Goal: Transaction & Acquisition: Purchase product/service

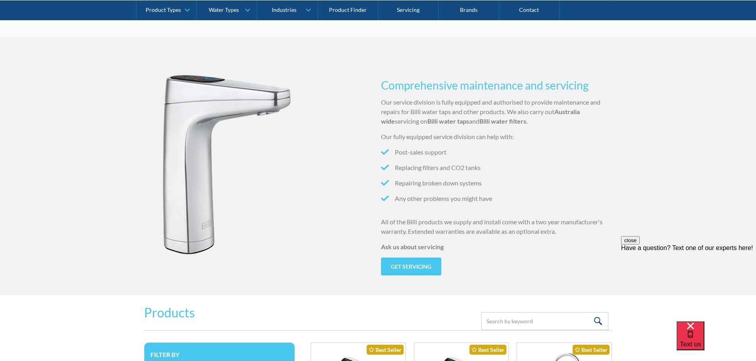
scroll to position [754, 0]
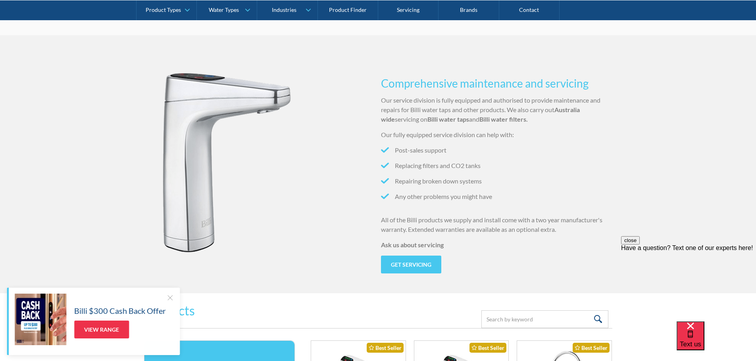
click at [640, 245] on button "close" at bounding box center [630, 240] width 19 height 8
drag, startPoint x: 560, startPoint y: 222, endPoint x: 476, endPoint y: 225, distance: 84.2
click at [481, 225] on p "All of the Billi products we supply and install come with a two year manufactur…" at bounding box center [496, 224] width 231 height 19
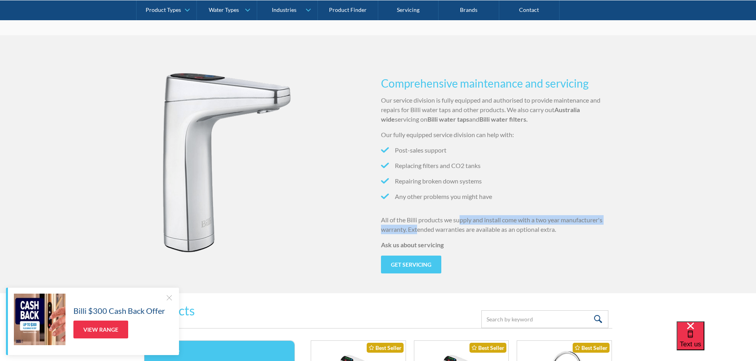
drag, startPoint x: 434, startPoint y: 225, endPoint x: 417, endPoint y: 226, distance: 16.7
click at [417, 226] on p "All of the Billi products we supply and install come with a two year manufactur…" at bounding box center [496, 224] width 231 height 19
click at [445, 229] on p "All of the Billi products we supply and install come with a two year manufactur…" at bounding box center [496, 224] width 231 height 19
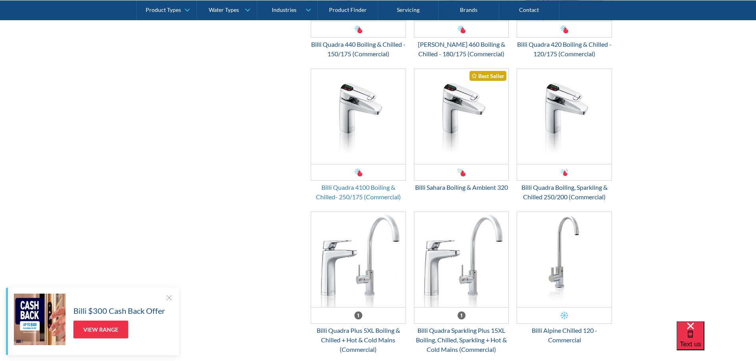
scroll to position [1746, 0]
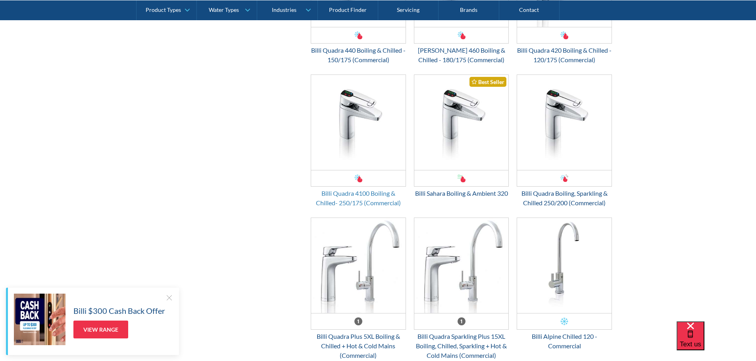
click at [362, 197] on div "Billi Quadra 4100 Boiling & Chilled- 250/175 (Commercial)" at bounding box center [358, 198] width 95 height 19
